Goal: Task Accomplishment & Management: Manage account settings

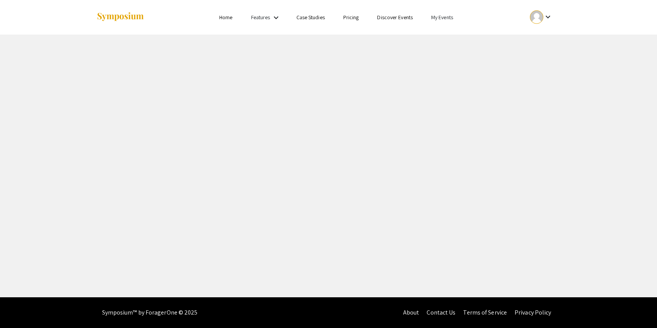
click at [442, 18] on link "My Events" at bounding box center [442, 17] width 22 height 7
click at [441, 35] on button "Events I've organized" at bounding box center [455, 34] width 66 height 18
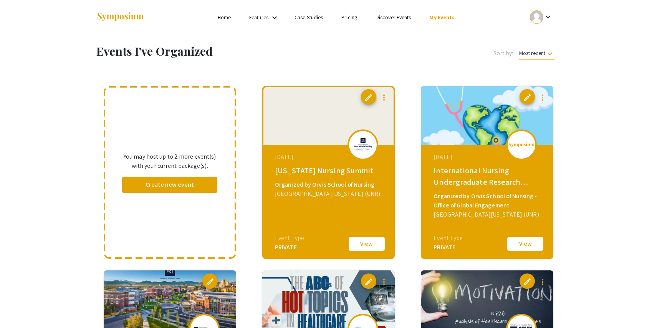
click at [361, 248] on button "View" at bounding box center [366, 244] width 38 height 16
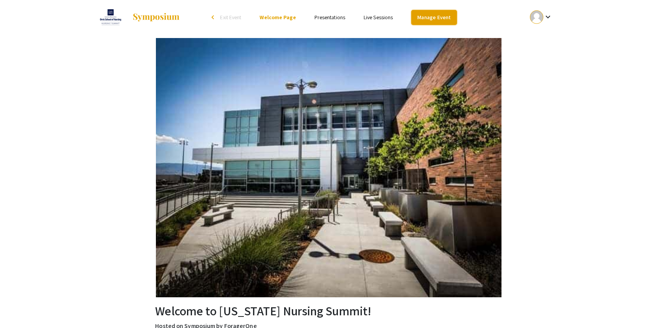
click at [433, 15] on link "Manage Event" at bounding box center [433, 17] width 45 height 15
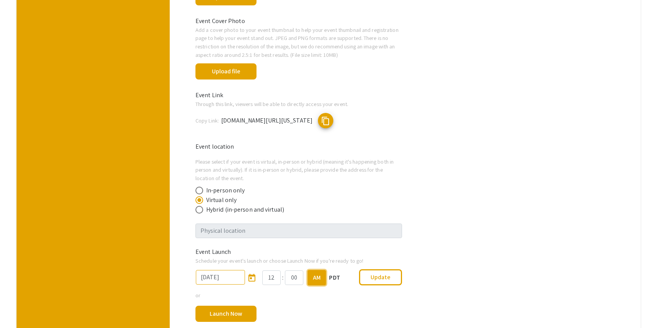
scroll to position [313, 0]
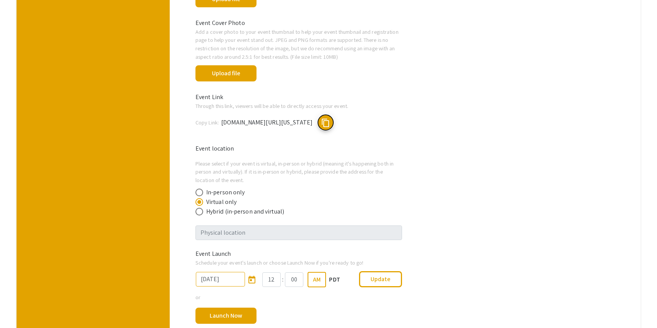
click at [330, 125] on span "content_copy" at bounding box center [325, 122] width 9 height 9
click at [330, 122] on span "content_copy" at bounding box center [325, 122] width 9 height 9
click at [330, 125] on span "content_copy" at bounding box center [325, 122] width 9 height 9
